Goal: Task Accomplishment & Management: Use online tool/utility

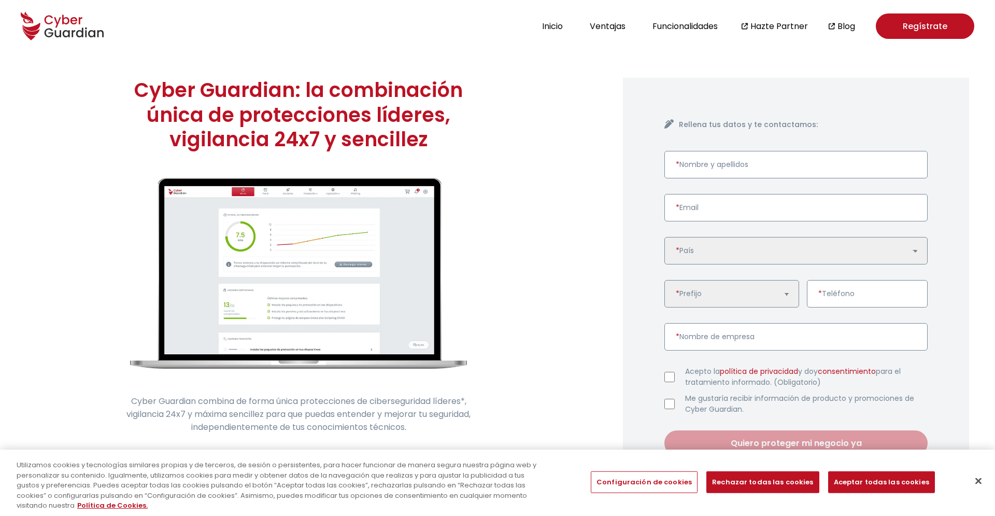
drag, startPoint x: 570, startPoint y: 27, endPoint x: 570, endPoint y: 33, distance: 6.2
click at [566, 28] on button "Inicio" at bounding box center [552, 26] width 27 height 14
click at [566, 32] on button "Inicio" at bounding box center [552, 26] width 27 height 14
click at [566, 28] on button "Inicio" at bounding box center [552, 26] width 27 height 14
click at [566, 31] on button "Inicio" at bounding box center [552, 26] width 27 height 14
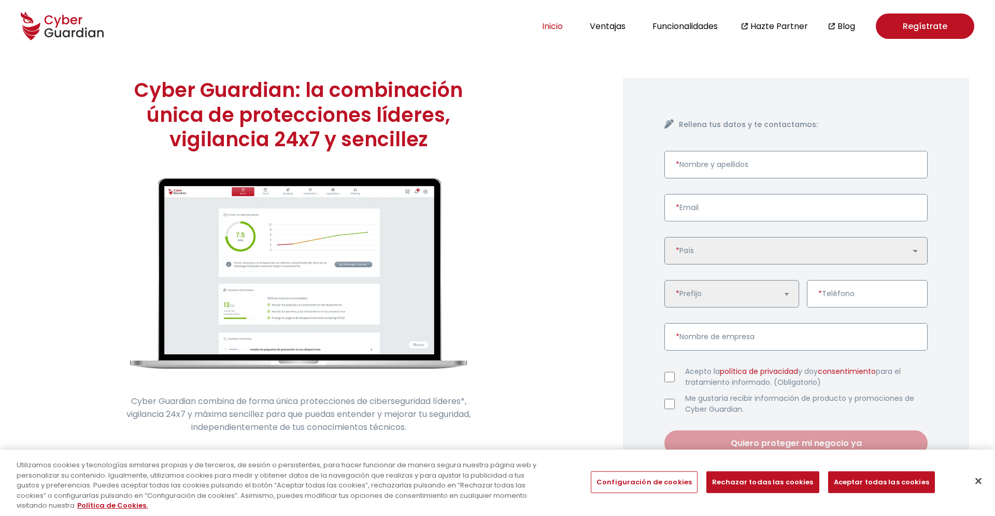
click at [566, 27] on button "Inicio" at bounding box center [552, 26] width 27 height 14
click at [566, 22] on button "Inicio" at bounding box center [552, 26] width 27 height 14
drag, startPoint x: 569, startPoint y: 22, endPoint x: 573, endPoint y: 26, distance: 5.9
click at [566, 23] on button "Inicio" at bounding box center [552, 26] width 27 height 14
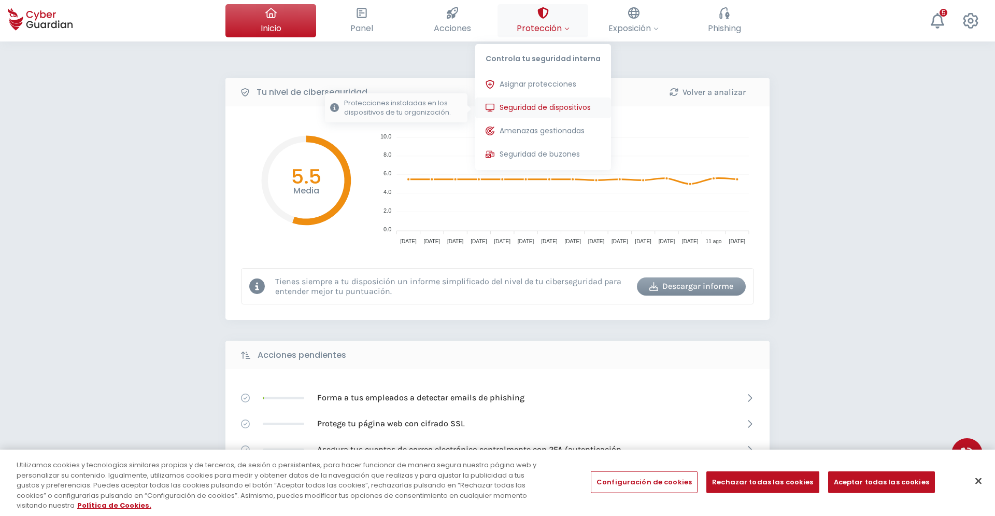
click at [541, 106] on span "Seguridad de dispositivos" at bounding box center [545, 107] width 91 height 11
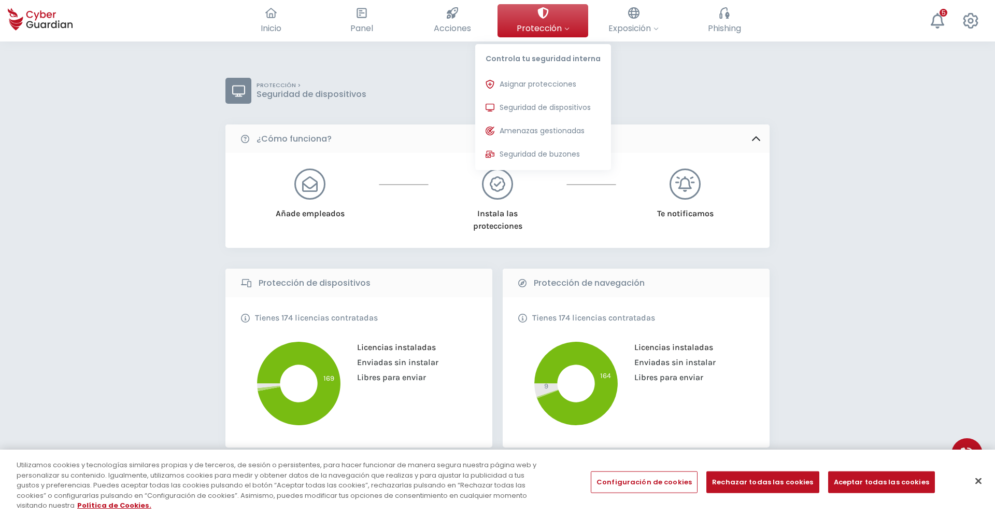
click at [544, 27] on span "Protección" at bounding box center [543, 28] width 53 height 13
click at [540, 115] on button "Seguridad de dispositivos Protecciones instaladas en los dispositivos de tu org…" at bounding box center [543, 107] width 136 height 21
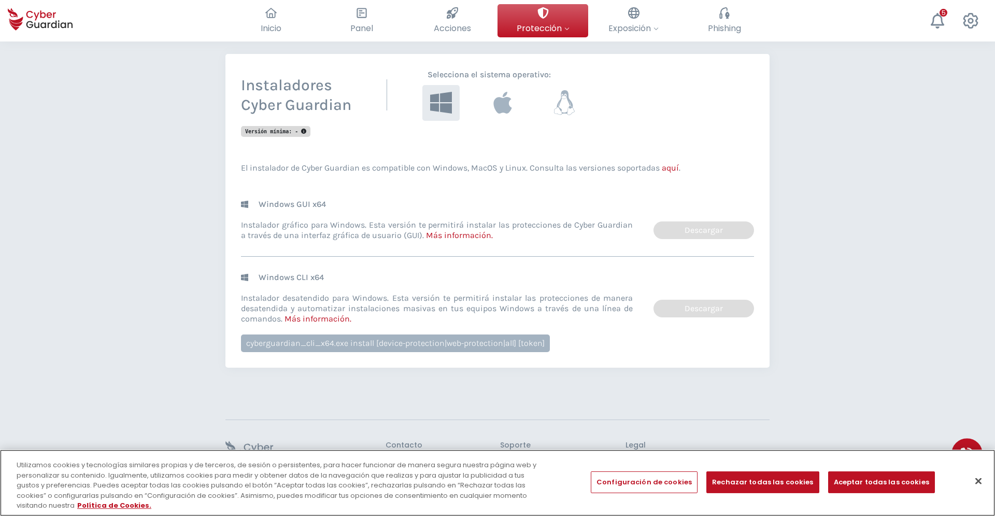
scroll to position [123, 0]
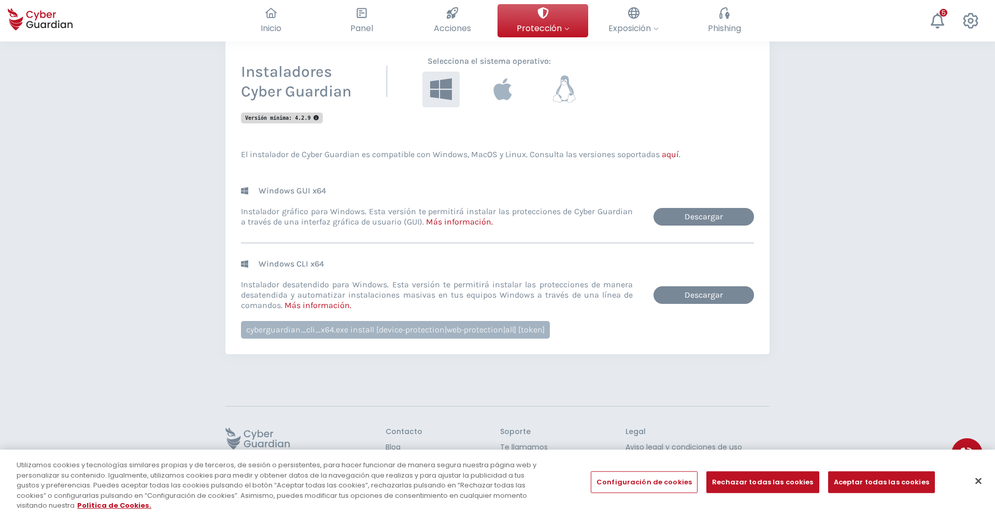
drag, startPoint x: 578, startPoint y: 90, endPoint x: 573, endPoint y: 92, distance: 5.4
click at [573, 91] on button at bounding box center [564, 89] width 41 height 39
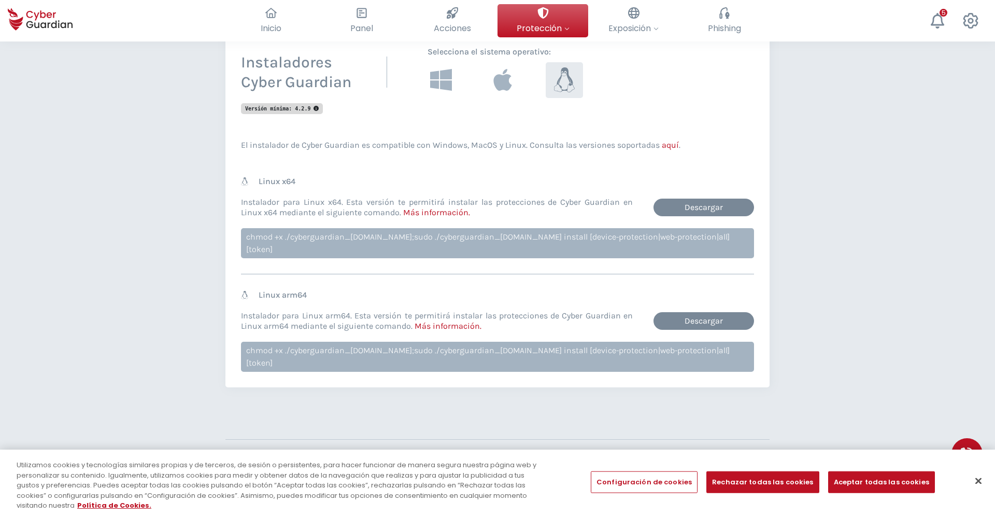
scroll to position [140, 0]
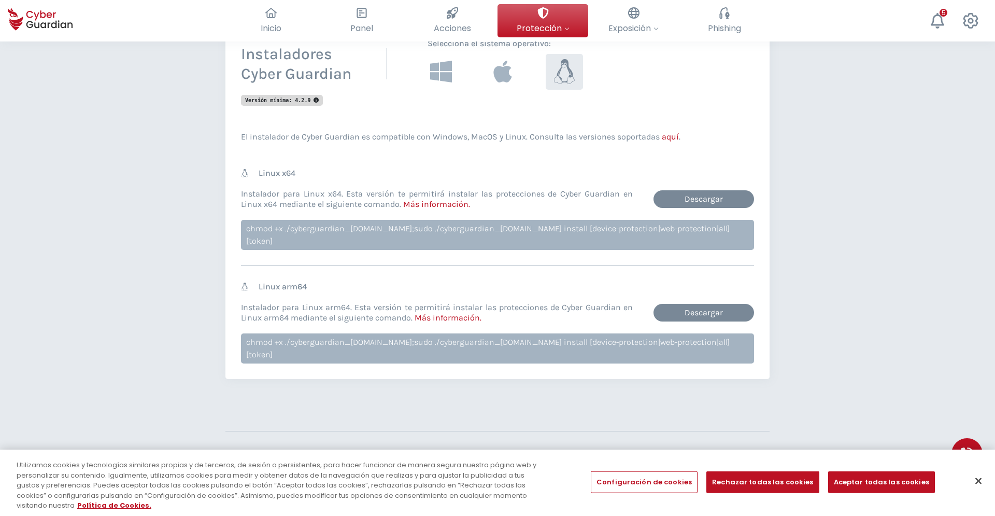
click at [405, 232] on div "chmod +x ./cyberguardian_[DOMAIN_NAME];sudo ./cyberguardian_[DOMAIN_NAME] insta…" at bounding box center [497, 235] width 513 height 30
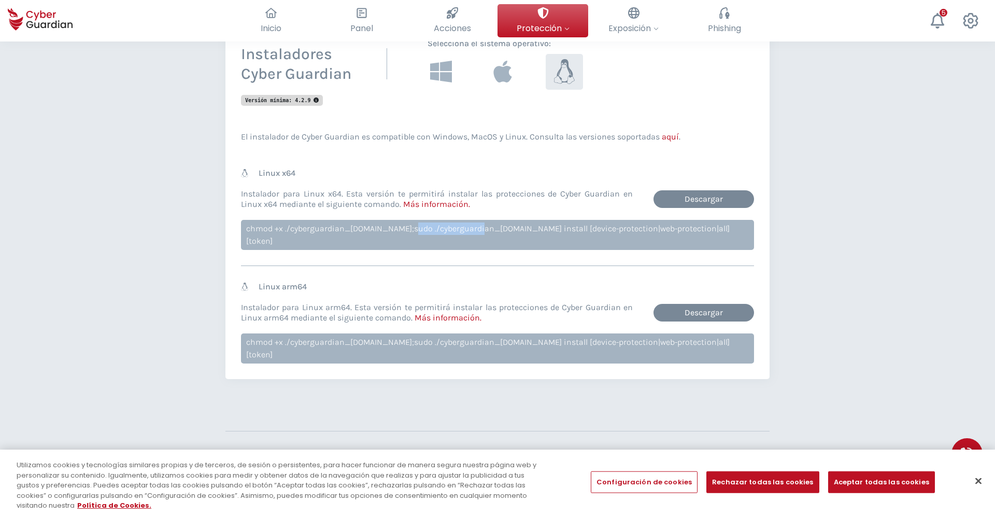
click at [402, 231] on div "chmod +x ./cyberguardian_[DOMAIN_NAME];sudo ./cyberguardian_[DOMAIN_NAME] insta…" at bounding box center [497, 235] width 513 height 30
click at [403, 228] on div "chmod +x ./cyberguardian_[DOMAIN_NAME];sudo ./cyberguardian_[DOMAIN_NAME] insta…" at bounding box center [497, 235] width 513 height 30
click at [401, 223] on div "chmod +x ./cyberguardian_[DOMAIN_NAME];sudo ./cyberguardian_[DOMAIN_NAME] insta…" at bounding box center [497, 235] width 513 height 30
click at [244, 231] on div "chmod +x ./cyberguardian_[DOMAIN_NAME];sudo ./cyberguardian_[DOMAIN_NAME] insta…" at bounding box center [497, 235] width 513 height 30
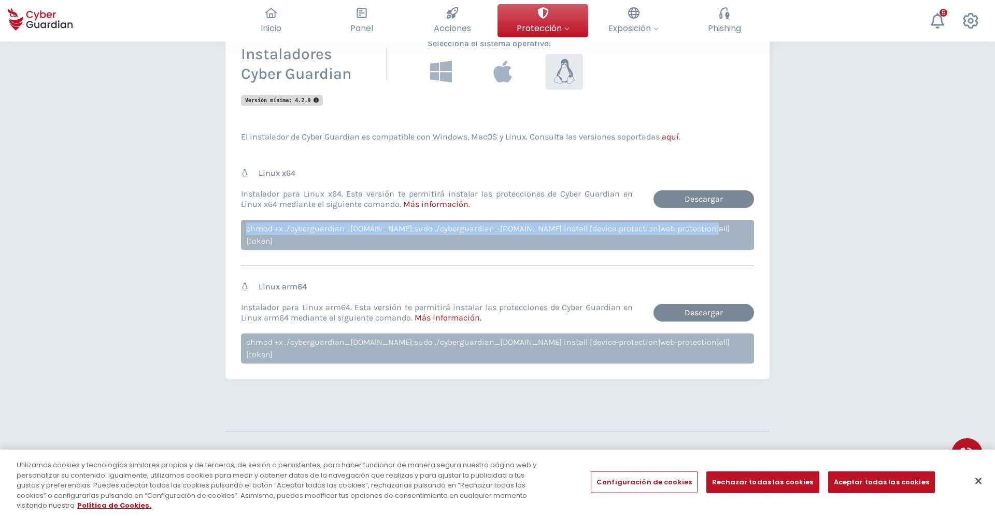
drag, startPoint x: 247, startPoint y: 229, endPoint x: 684, endPoint y: 227, distance: 437.6
click at [684, 227] on div "chmod +x ./cyberguardian_[DOMAIN_NAME];sudo ./cyberguardian_[DOMAIN_NAME] insta…" at bounding box center [497, 235] width 513 height 30
copy div "chmod +x ./cyberguardian_[DOMAIN_NAME];sudo ./cyberguardian_[DOMAIN_NAME] insta…"
click at [683, 207] on link "Descargar" at bounding box center [704, 199] width 101 height 18
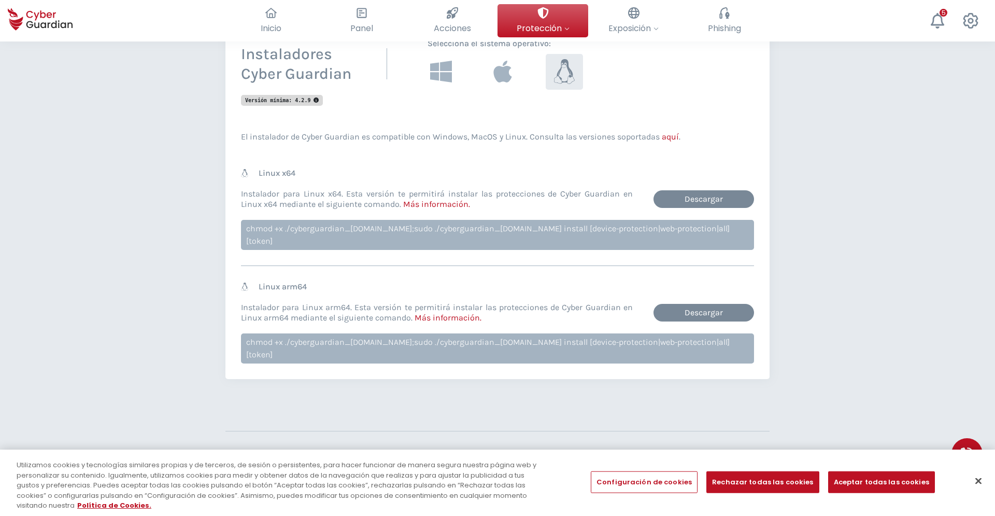
click at [759, 76] on div "Instaladores Cyber Guardian Selecciona el sistema operativo : Versión mínima: 4…" at bounding box center [498, 201] width 544 height 356
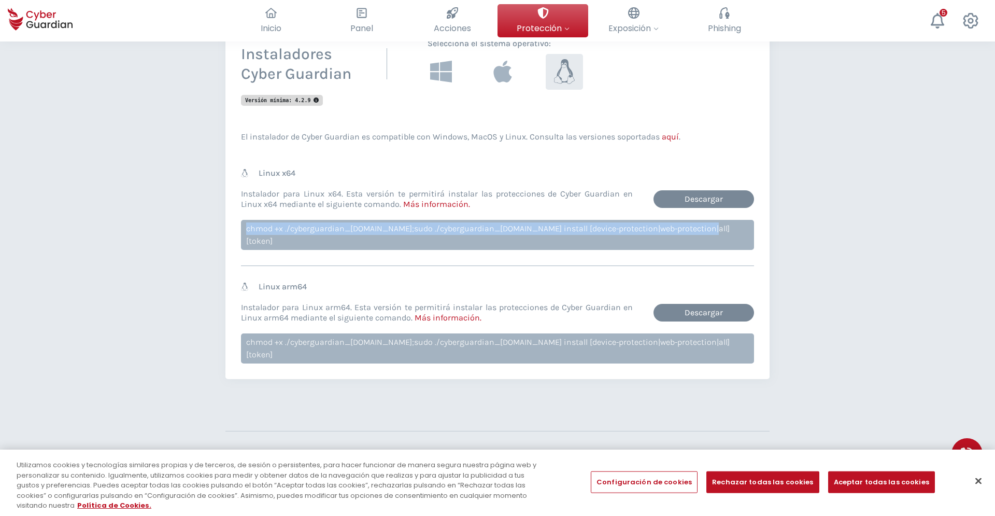
drag, startPoint x: 248, startPoint y: 233, endPoint x: 683, endPoint y: 231, distance: 435.5
click at [683, 231] on div "chmod +x ./cyberguardian_[DOMAIN_NAME];sudo ./cyberguardian_[DOMAIN_NAME] insta…" at bounding box center [497, 235] width 513 height 30
copy div "chmod +x ./cyberguardian_[DOMAIN_NAME];sudo ./cyberguardian_[DOMAIN_NAME] insta…"
click at [665, 138] on link "aquí" at bounding box center [670, 137] width 17 height 10
click at [669, 134] on link "aquí" at bounding box center [670, 137] width 17 height 10
